Goal: Ask a question

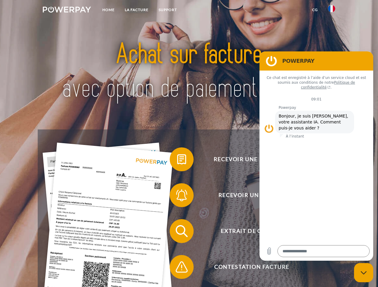
click at [67, 10] on img at bounding box center [67, 10] width 48 height 6
click at [331, 10] on img at bounding box center [331, 8] width 7 height 7
click at [315, 10] on link "CG" at bounding box center [315, 9] width 16 height 11
click at [177, 161] on span at bounding box center [173, 159] width 30 height 30
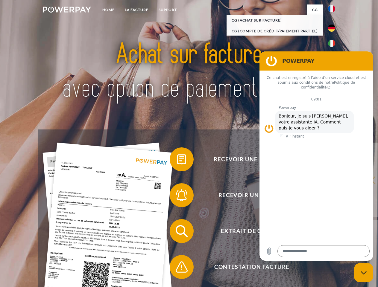
click at [177, 197] on div "Recevoir une facture ? Recevoir un rappel? Extrait de compte retour" at bounding box center [189, 249] width 302 height 239
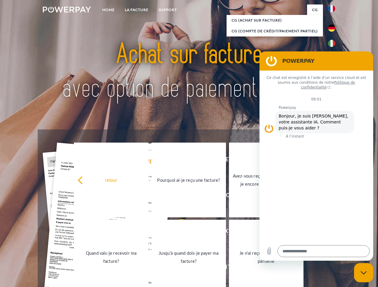
click at [177, 232] on link "Jusqu'à quand dois-je payer ma facture?" at bounding box center [188, 257] width 74 height 75
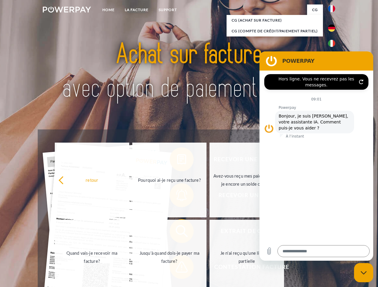
click at [177, 268] on span at bounding box center [173, 267] width 30 height 30
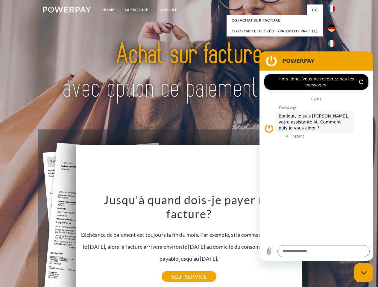
click at [363, 273] on icon "Fermer la fenêtre de messagerie" at bounding box center [363, 273] width 6 height 4
type textarea "*"
